Goal: Task Accomplishment & Management: Manage account settings

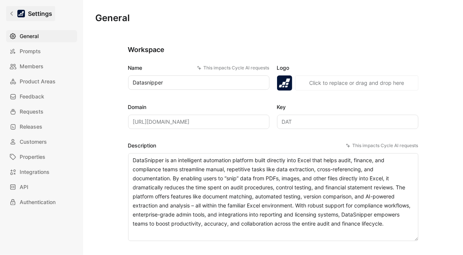
click at [11, 13] on icon at bounding box center [11, 14] width 3 height 4
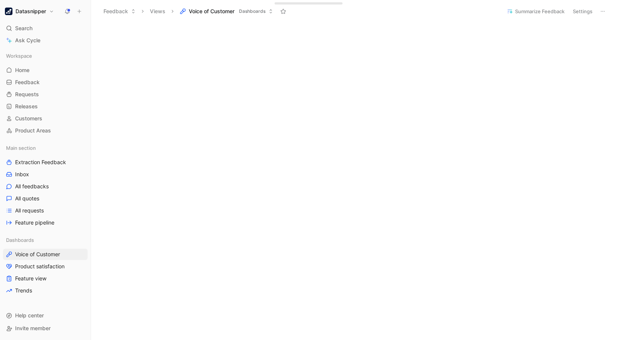
scroll to position [241, 0]
click at [24, 79] on span "Feedback" at bounding box center [27, 83] width 25 height 8
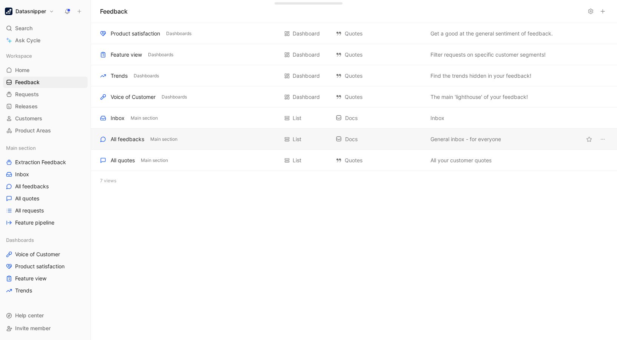
click at [125, 130] on div "All feedbacks Main section List Docs General inbox - for everyone" at bounding box center [354, 139] width 526 height 21
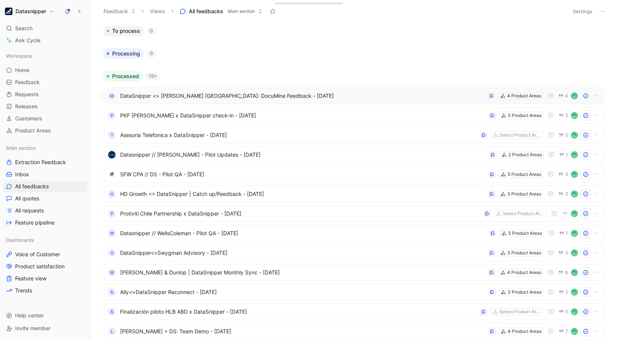
click at [302, 93] on span "DataSnipper <> [PERSON_NAME] [GEOGRAPHIC_DATA]: DocuMine Feedback - [DATE]" at bounding box center [302, 95] width 365 height 9
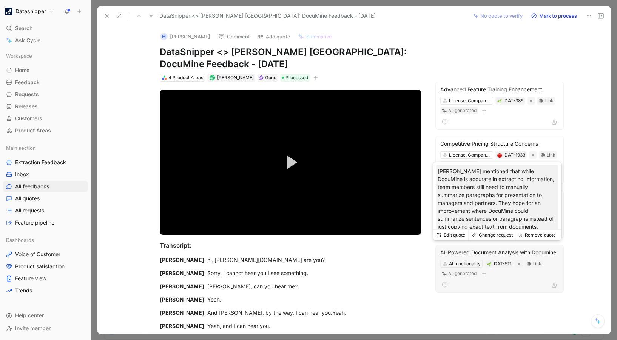
click at [462, 253] on div "AI-Powered Document Analysis with Documine" at bounding box center [500, 252] width 119 height 9
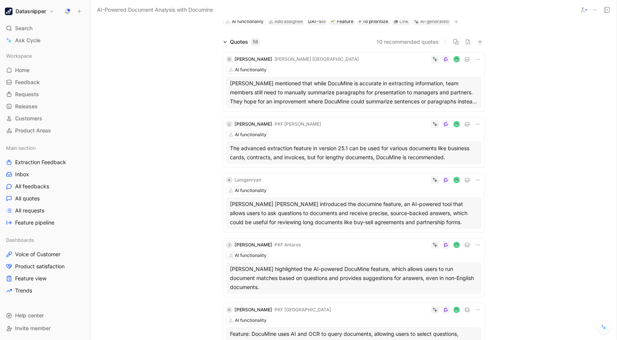
scroll to position [38, 0]
click at [292, 124] on span "· PKF [PERSON_NAME]" at bounding box center [296, 124] width 49 height 6
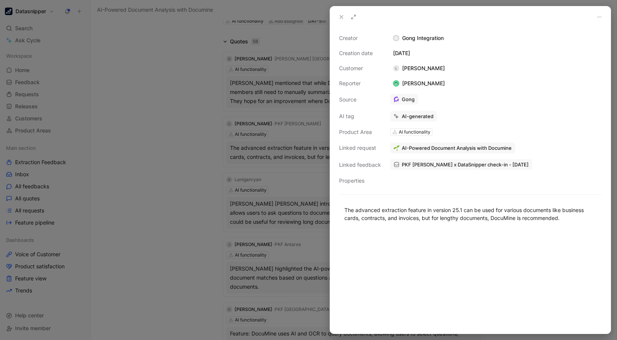
click at [89, 126] on div at bounding box center [308, 170] width 617 height 340
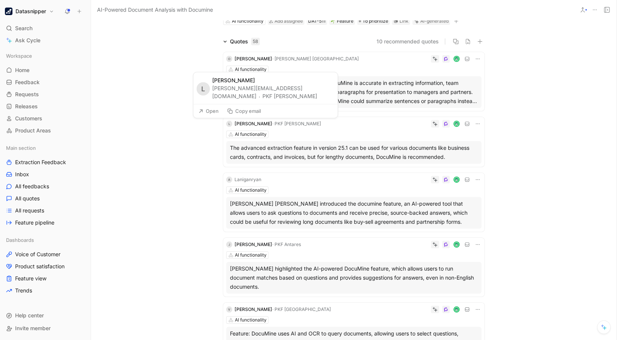
click at [310, 97] on button "PKF [PERSON_NAME]" at bounding box center [290, 96] width 55 height 9
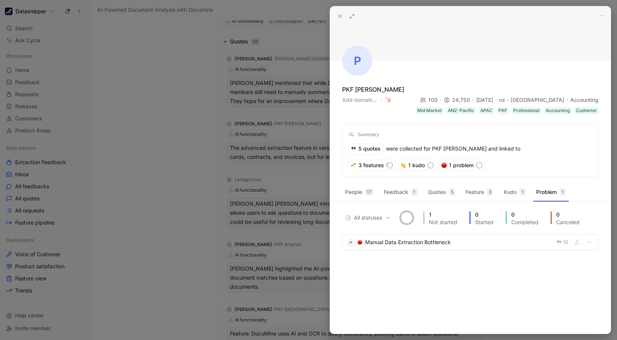
click at [182, 158] on div at bounding box center [308, 170] width 617 height 340
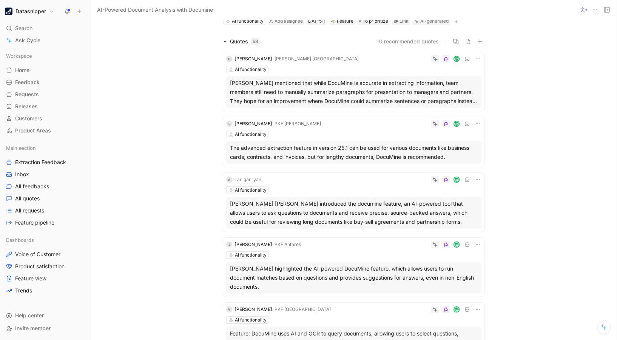
scroll to position [142, 0]
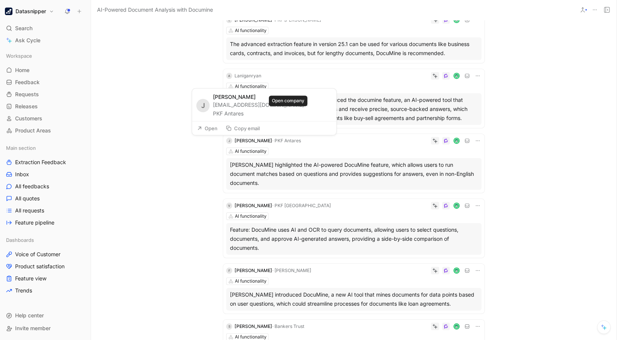
click at [244, 115] on button "PKF Antares" at bounding box center [228, 113] width 31 height 9
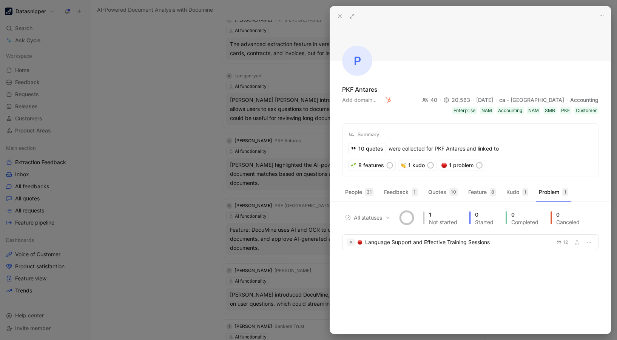
click at [151, 105] on div at bounding box center [308, 170] width 617 height 340
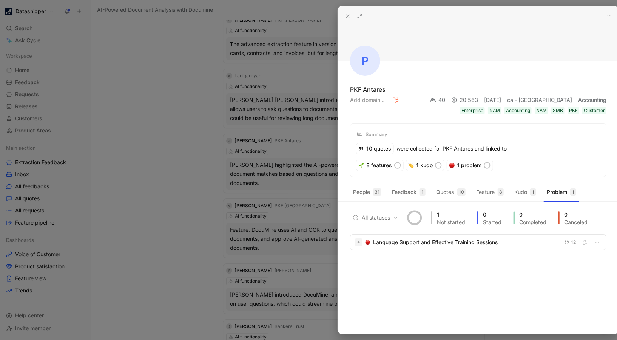
click at [151, 105] on div at bounding box center [308, 170] width 617 height 340
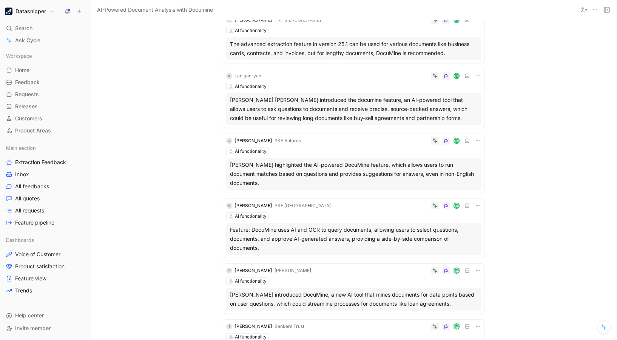
drag, startPoint x: 151, startPoint y: 105, endPoint x: 139, endPoint y: 136, distance: 33.3
click at [139, 136] on div "Quotes 58 10 recommended quotes O [PERSON_NAME] · [PERSON_NAME] Singapore AI fu…" at bounding box center [354, 253] width 526 height 641
click at [42, 255] on span "Voice of Customer" at bounding box center [37, 255] width 45 height 8
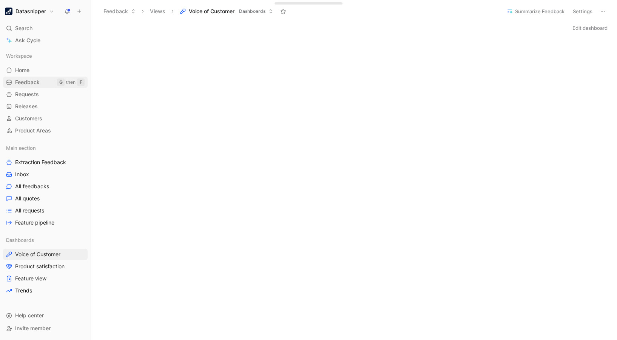
click at [35, 80] on span "Feedback" at bounding box center [27, 83] width 25 height 8
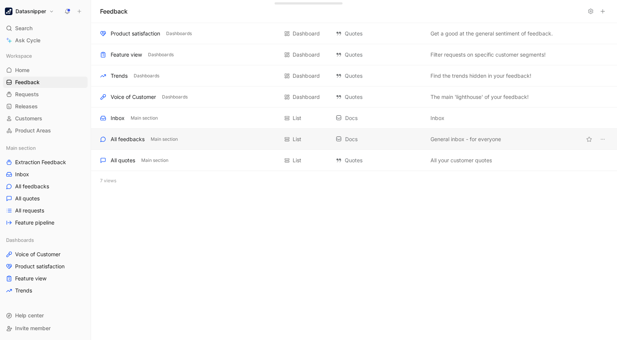
click at [128, 137] on div "All feedbacks" at bounding box center [128, 139] width 34 height 9
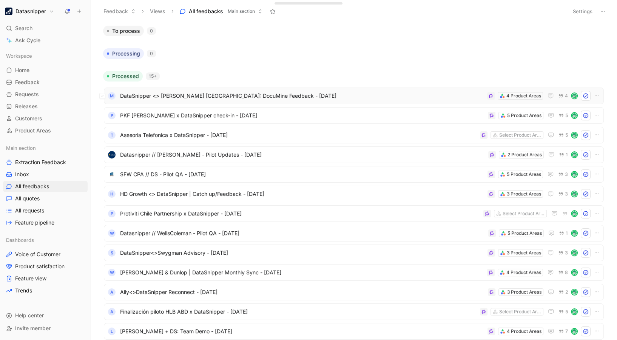
click at [212, 97] on span "DataSnipper <> [PERSON_NAME] [GEOGRAPHIC_DATA]: DocuMine Feedback - [DATE]" at bounding box center [302, 95] width 364 height 9
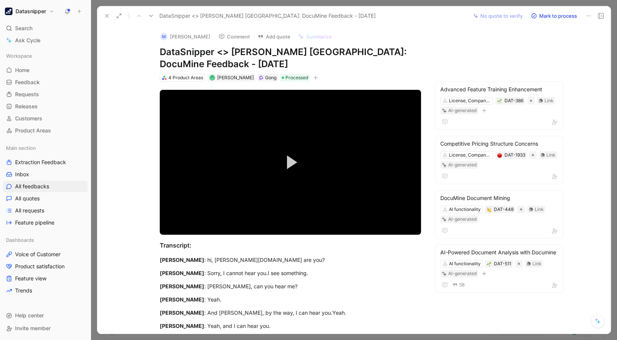
click at [457, 54] on div "M [PERSON_NAME] Comment Add quote Summarize DataSnipper <> [PERSON_NAME] [GEOGR…" at bounding box center [354, 180] width 514 height 309
click at [103, 15] on button at bounding box center [107, 16] width 11 height 11
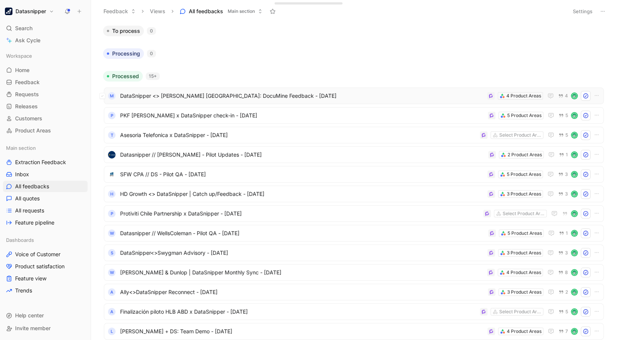
click at [182, 88] on div "M DataSnipper <> [PERSON_NAME] [GEOGRAPHIC_DATA]: DocuMine Feedback - [DATE] 4 …" at bounding box center [354, 96] width 500 height 17
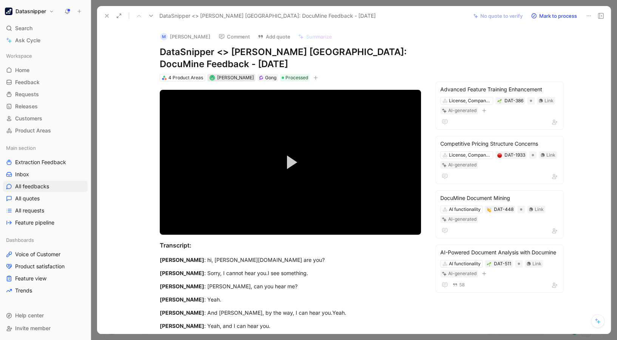
click at [223, 79] on span "[PERSON_NAME]" at bounding box center [235, 78] width 37 height 6
type input "s"
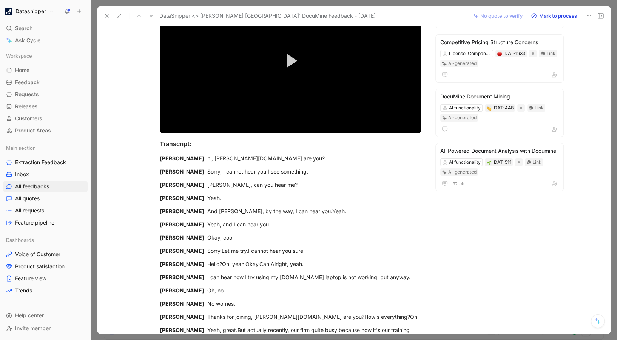
scroll to position [103, 0]
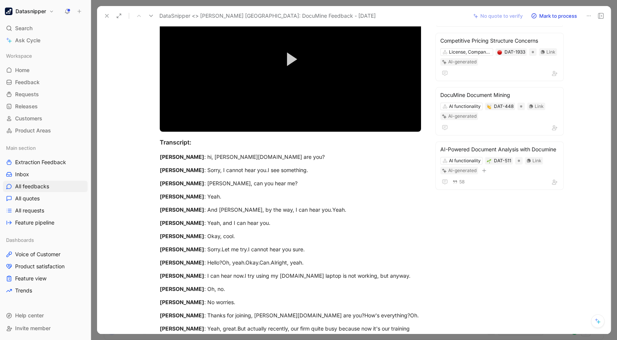
click at [462, 233] on div "M [PERSON_NAME] Comment Add quote Summarize DataSnipper <> [PERSON_NAME] [GEOGR…" at bounding box center [354, 180] width 514 height 309
click at [51, 12] on button "Datasnipper" at bounding box center [29, 11] width 53 height 11
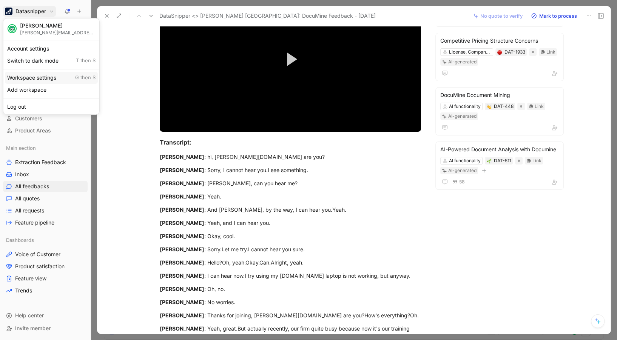
click at [35, 72] on div "Workspace settings G then S" at bounding box center [51, 78] width 93 height 12
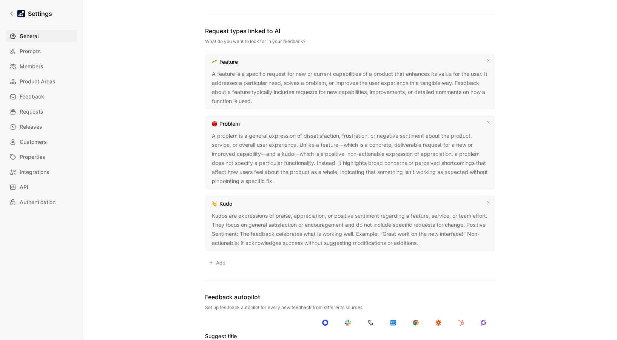
scroll to position [475, 0]
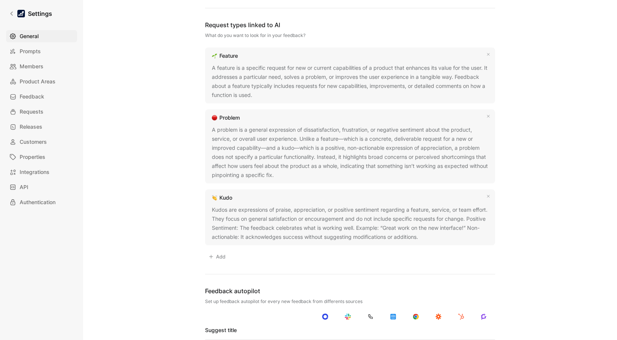
click at [213, 255] on button "Add" at bounding box center [217, 257] width 24 height 11
click at [225, 255] on div "Create new" at bounding box center [220, 286] width 28 height 9
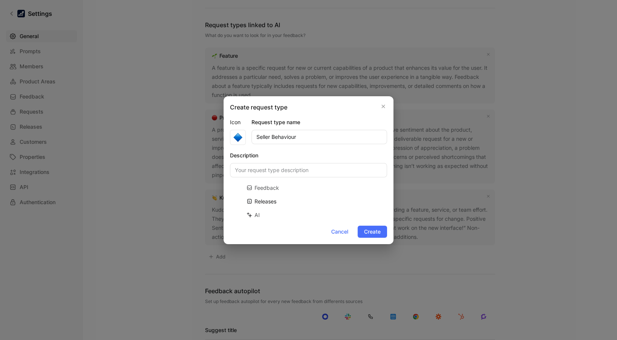
type input "Seller Behaviour"
click at [284, 163] on input "Description" at bounding box center [308, 170] width 157 height 14
click at [278, 164] on input "Description" at bounding box center [308, 170] width 157 height 14
type input "How our people sell"
click at [335, 236] on span "Cancel" at bounding box center [339, 231] width 17 height 9
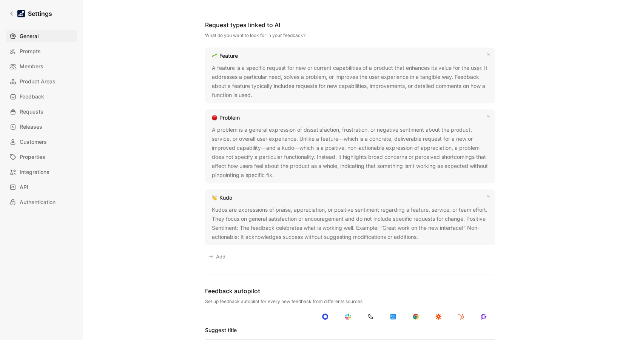
scroll to position [715, 0]
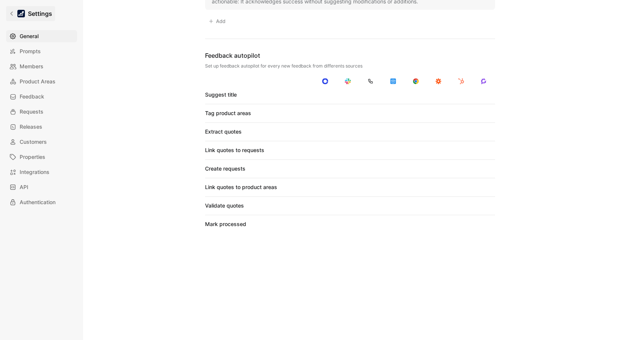
click at [15, 15] on link "Settings" at bounding box center [30, 13] width 49 height 15
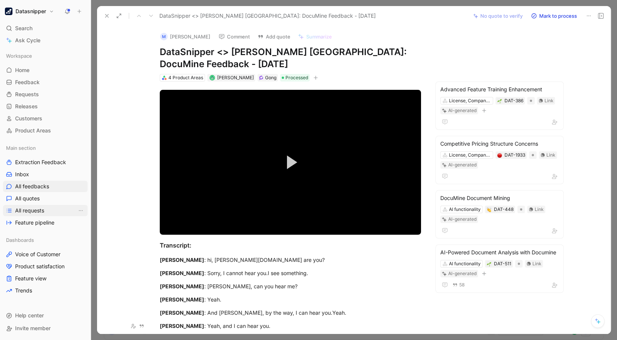
click at [44, 207] on span "All requests" at bounding box center [29, 211] width 29 height 8
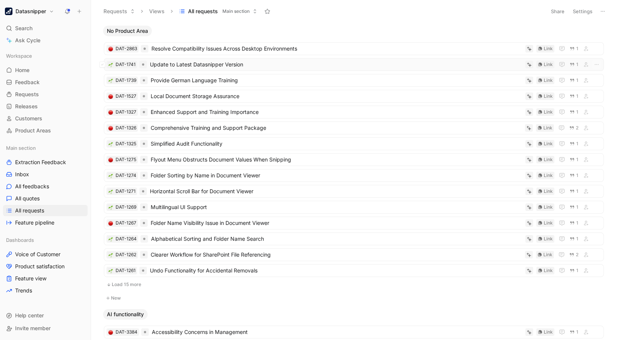
click at [243, 67] on span "Update to Latest Datasnipper Version" at bounding box center [336, 64] width 373 height 9
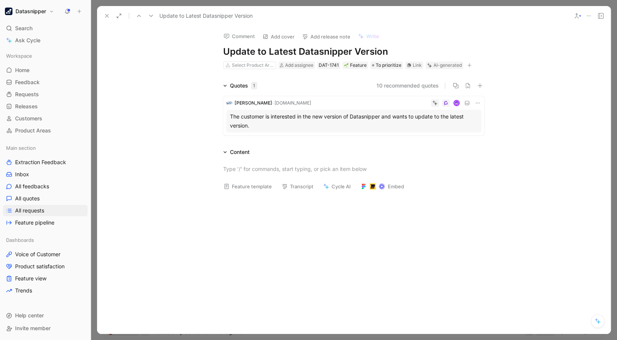
click at [104, 17] on icon at bounding box center [107, 16] width 6 height 6
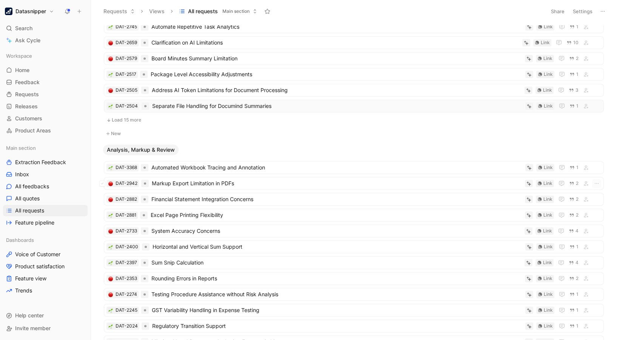
scroll to position [447, 0]
click at [309, 85] on span "Address AI Token Limitations for Document Processing" at bounding box center [337, 89] width 370 height 9
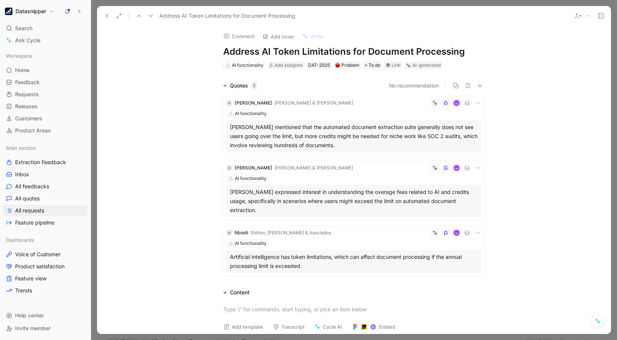
click at [102, 16] on button at bounding box center [107, 16] width 11 height 11
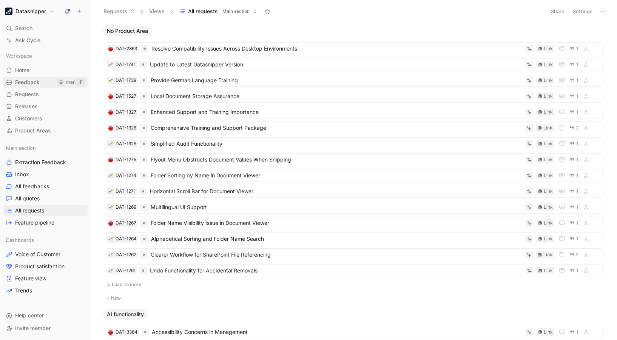
click at [32, 85] on span "Feedback" at bounding box center [27, 83] width 25 height 8
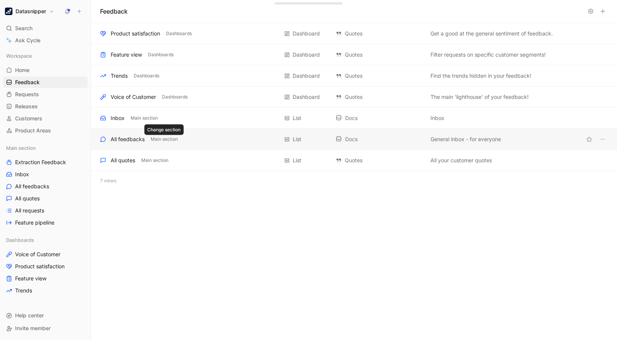
click at [138, 140] on div "All feedbacks" at bounding box center [128, 139] width 34 height 9
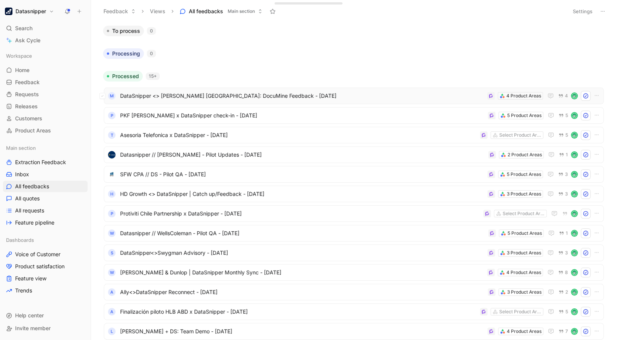
click at [335, 95] on span "DataSnipper <> [PERSON_NAME] [GEOGRAPHIC_DATA]: DocuMine Feedback - [DATE]" at bounding box center [302, 95] width 364 height 9
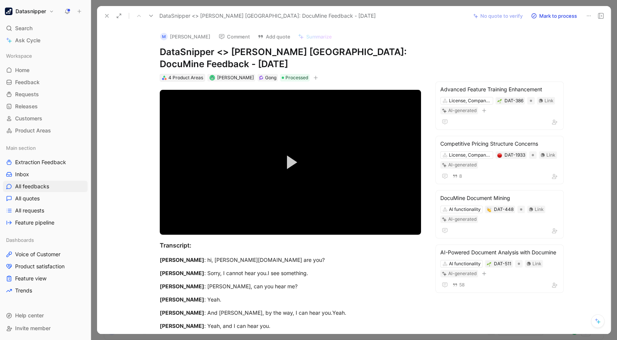
click at [176, 79] on div "4 Product Areas" at bounding box center [185, 78] width 35 height 8
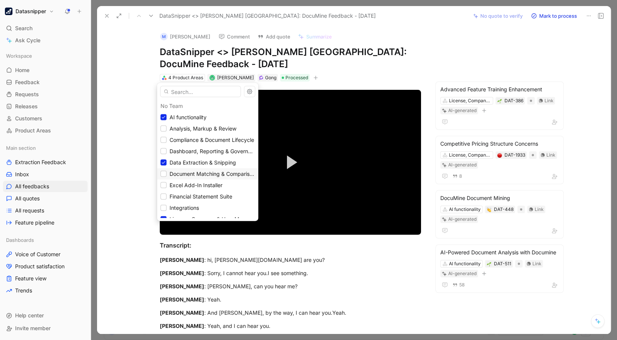
scroll to position [29, 0]
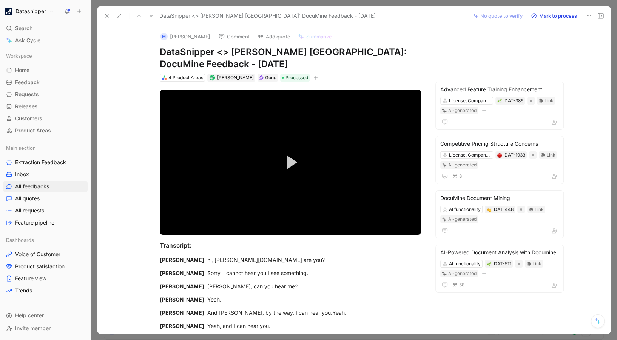
click at [110, 14] on icon at bounding box center [107, 16] width 6 height 6
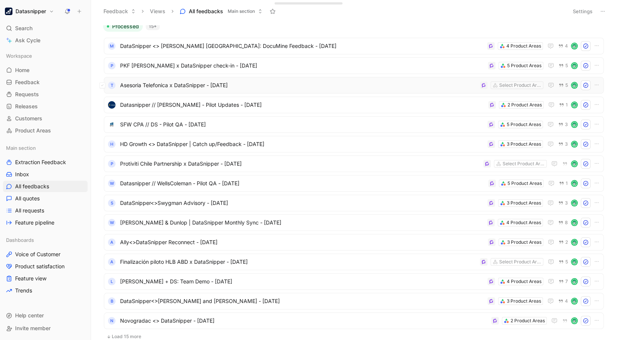
scroll to position [116, 0]
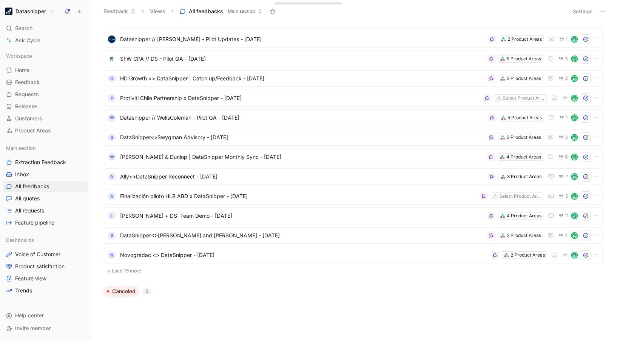
click at [123, 255] on button "Load 15 more" at bounding box center [354, 271] width 500 height 9
click at [362, 178] on span "Ally<>DataSnipper Reconnect - [DATE]" at bounding box center [302, 176] width 365 height 9
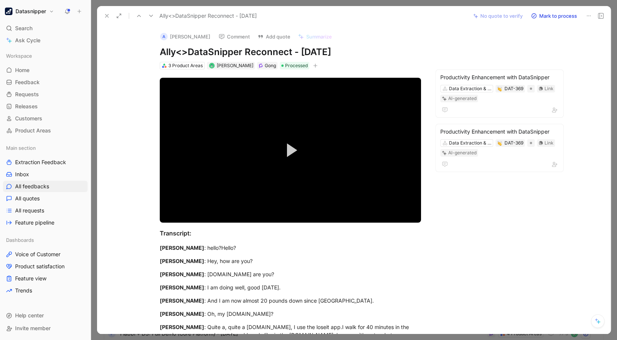
click at [112, 17] on button at bounding box center [107, 16] width 11 height 11
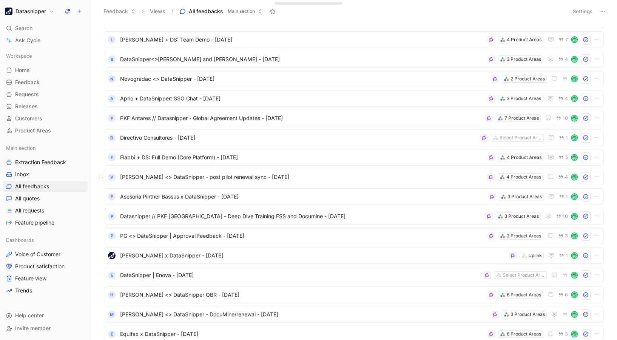
scroll to position [411, 0]
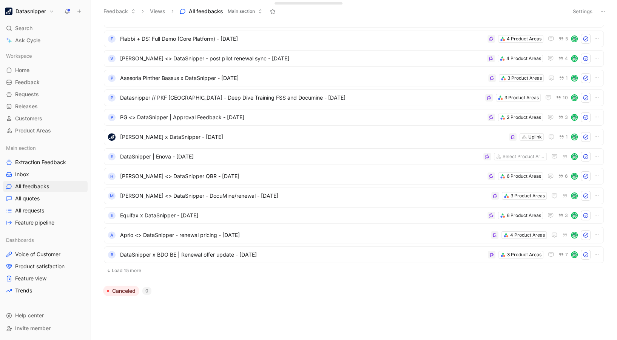
click at [124, 255] on button "Load 15 more" at bounding box center [354, 270] width 500 height 9
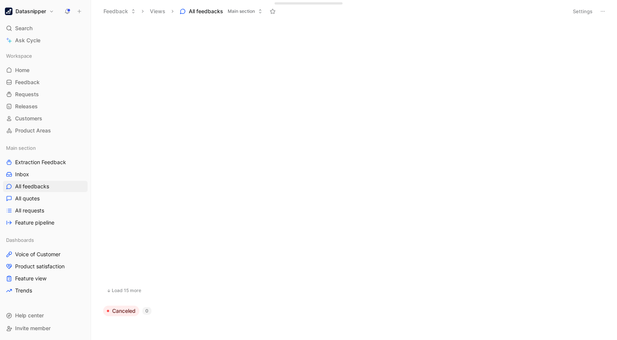
scroll to position [0, 0]
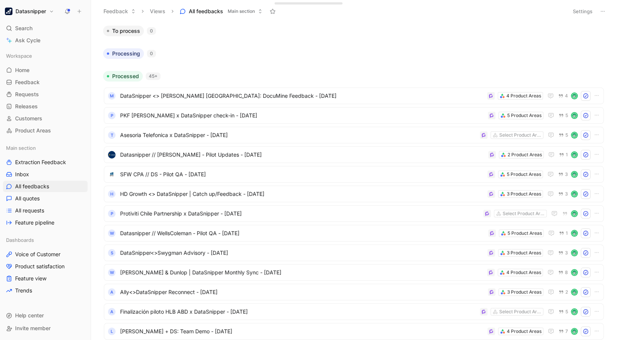
click at [462, 15] on button "Settings" at bounding box center [583, 11] width 26 height 11
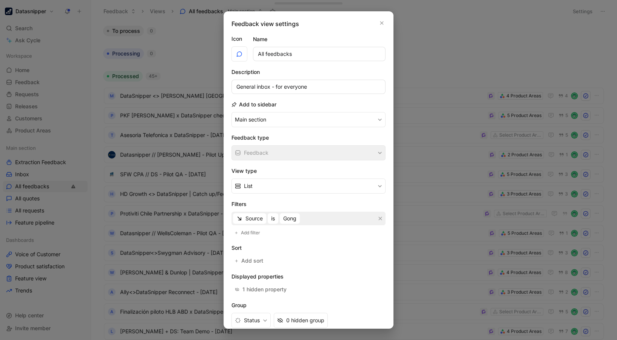
scroll to position [38, 0]
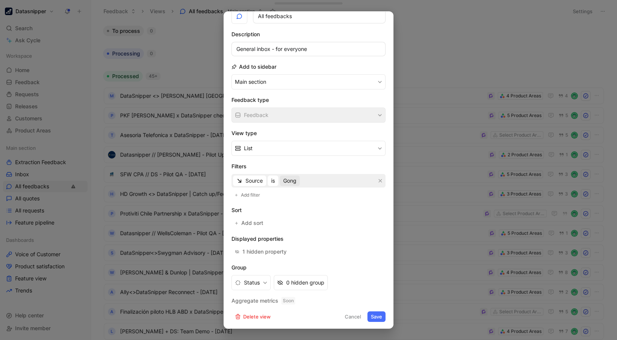
click at [291, 178] on span "Gong" at bounding box center [289, 180] width 13 height 9
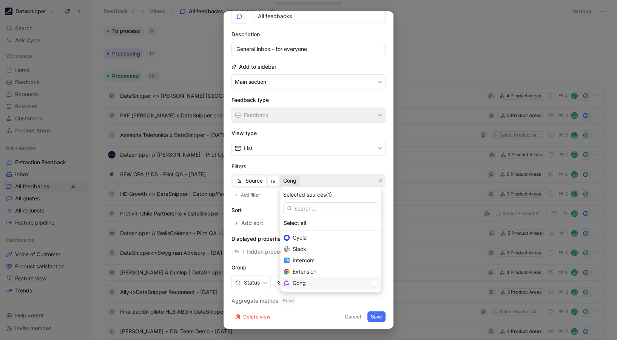
click at [368, 255] on div at bounding box center [373, 283] width 11 height 7
click at [370, 255] on div "Intercom" at bounding box center [330, 260] width 101 height 11
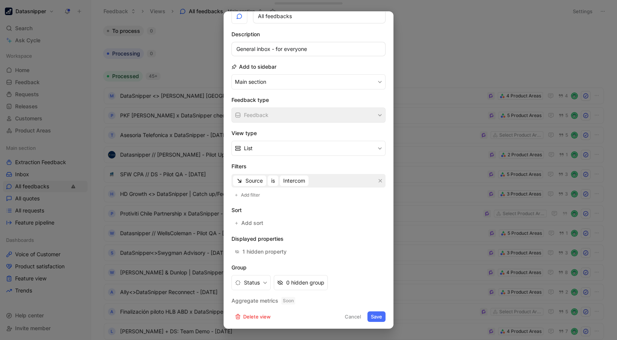
click at [375, 255] on button "Save" at bounding box center [377, 317] width 18 height 11
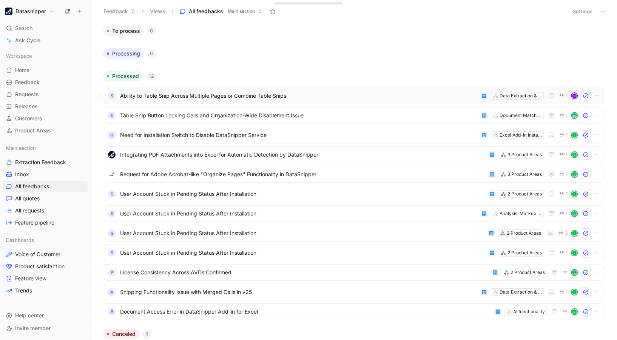
click at [267, 99] on span "Ability to Table Snip Across Multiple Pages or Combine Table Snips" at bounding box center [298, 95] width 357 height 9
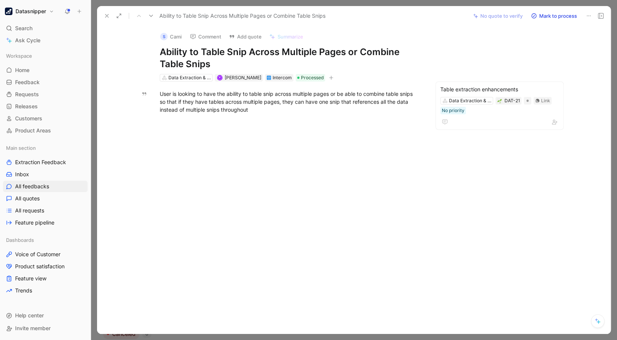
click at [105, 15] on icon at bounding box center [107, 16] width 6 height 6
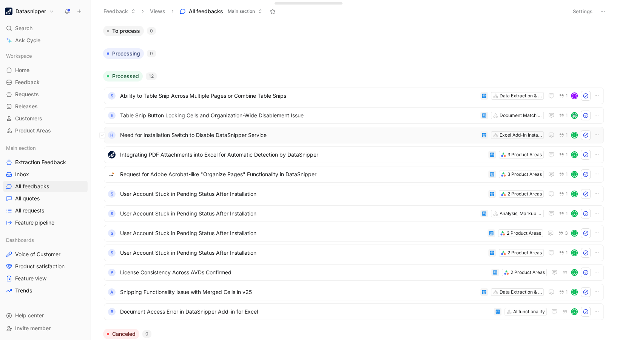
scroll to position [43, 0]
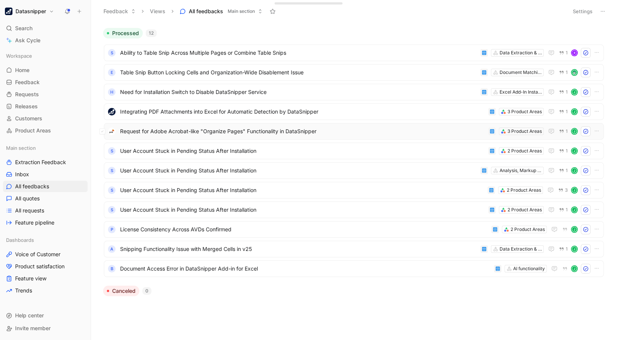
click at [337, 136] on div "Request for Adobe Acrobat-like "Organize Pages" Functionality in DataSnipper 3 …" at bounding box center [354, 131] width 500 height 17
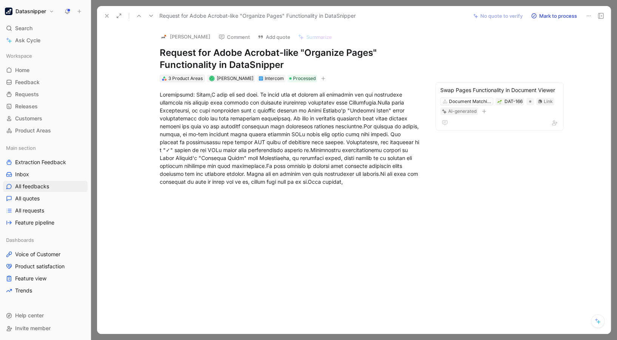
click at [187, 77] on div "3 Product Areas" at bounding box center [185, 79] width 34 height 8
click at [104, 13] on icon at bounding box center [107, 16] width 6 height 6
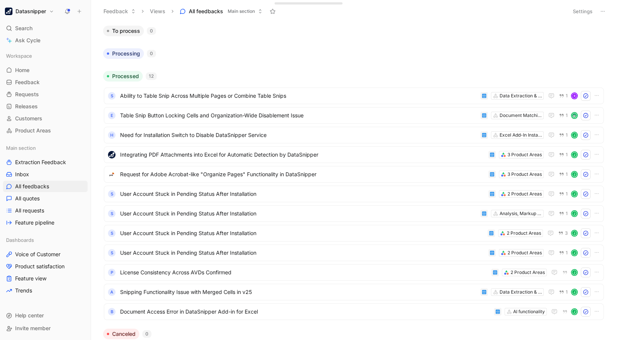
click at [462, 12] on button "Settings" at bounding box center [583, 11] width 26 height 11
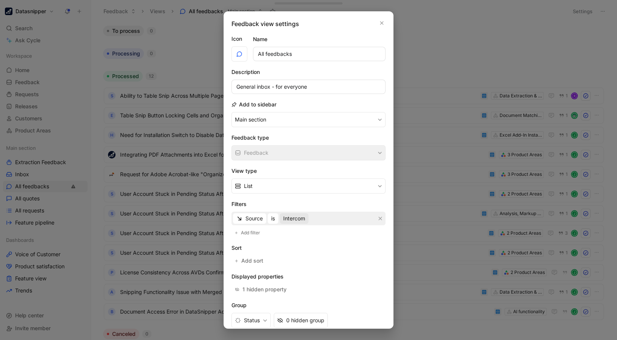
click at [300, 219] on span "Intercom" at bounding box center [294, 218] width 22 height 9
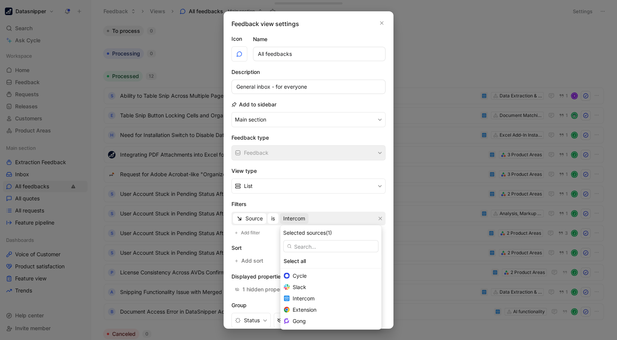
click at [365, 254] on div "Selected sources (1) Select all Cycle Slack Intercom Extension Gong" at bounding box center [330, 277] width 101 height 105
click at [368, 255] on div at bounding box center [373, 261] width 11 height 7
click at [0, 0] on input "checkbox" at bounding box center [0, 0] width 0 height 0
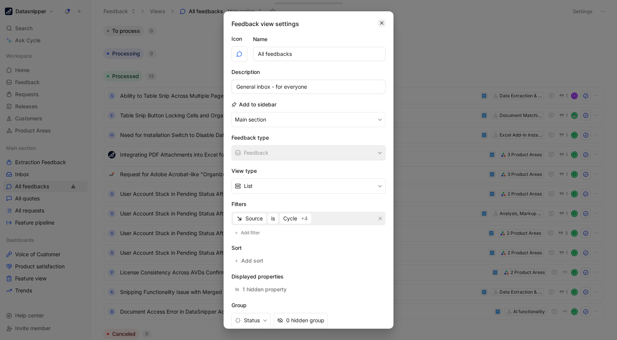
click at [380, 21] on icon "button" at bounding box center [382, 23] width 5 height 6
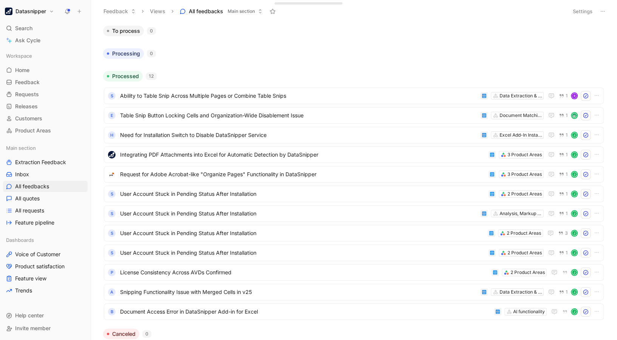
click at [462, 11] on button "Settings" at bounding box center [583, 11] width 26 height 11
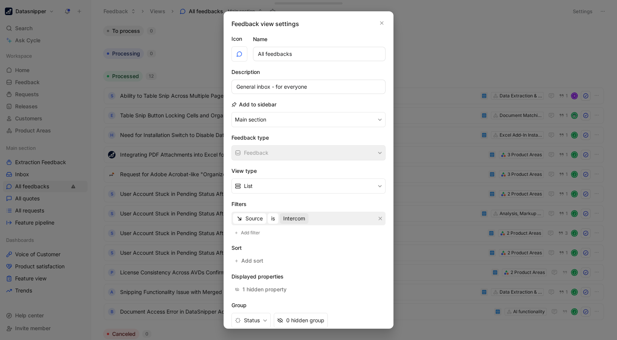
click at [295, 215] on span "Intercom" at bounding box center [294, 218] width 22 height 9
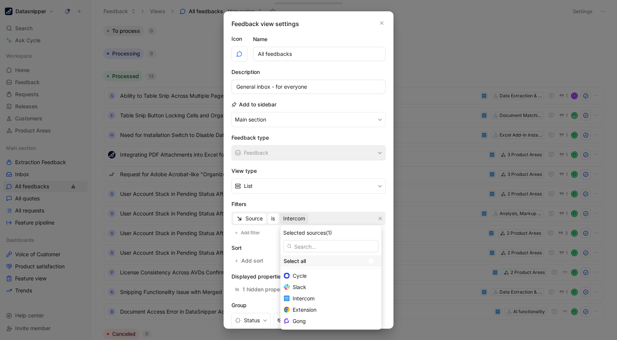
click at [368, 255] on div at bounding box center [373, 261] width 11 height 7
click at [0, 0] on input "checkbox" at bounding box center [0, 0] width 0 height 0
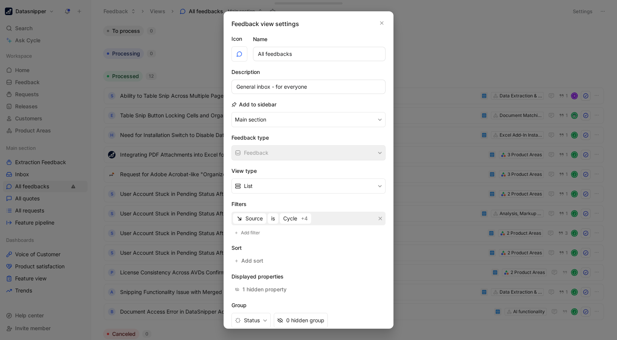
scroll to position [38, 0]
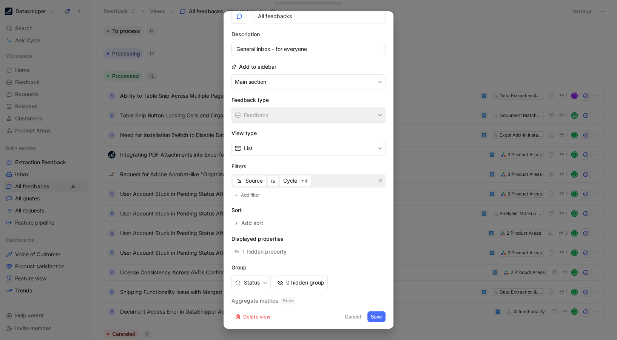
click at [373, 255] on button "Save" at bounding box center [377, 317] width 18 height 11
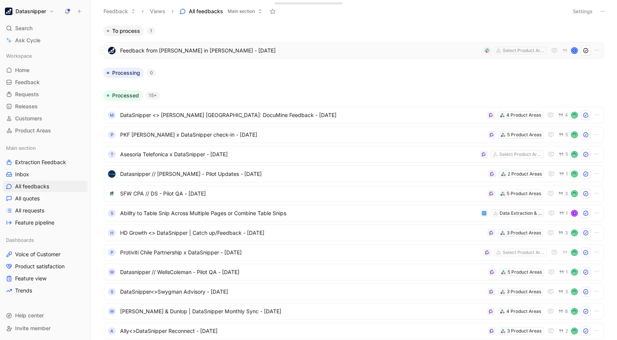
click at [283, 54] on span "Feedback from [PERSON_NAME] in [PERSON_NAME] - [DATE]" at bounding box center [300, 50] width 360 height 9
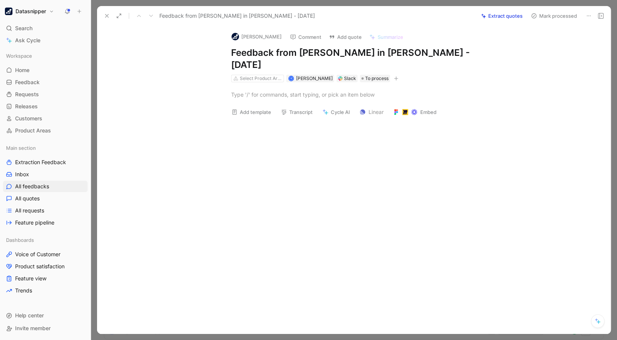
click at [106, 16] on use at bounding box center [106, 15] width 3 height 3
